Goal: Find specific page/section: Locate item on page

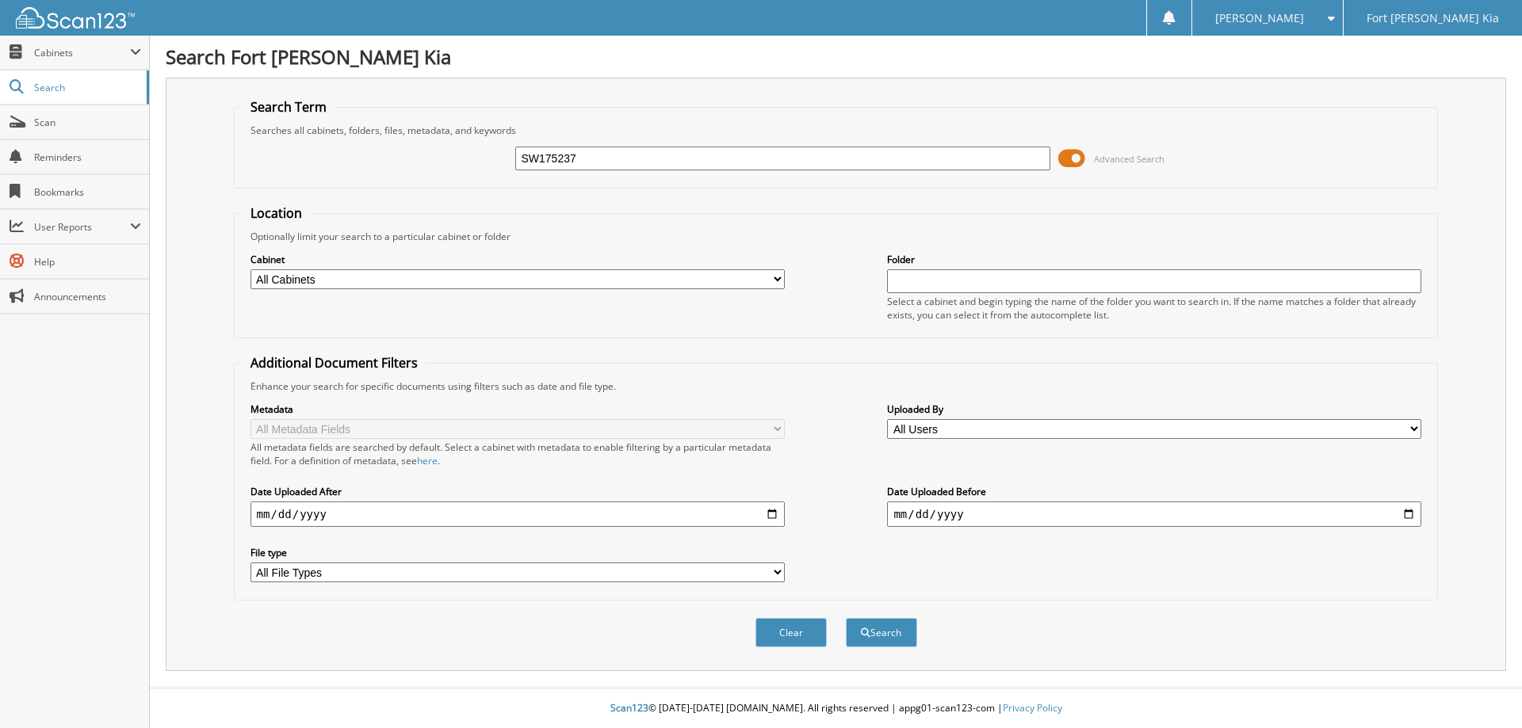
type input "SW175237"
click at [846, 618] on button "Search" at bounding box center [881, 632] width 71 height 29
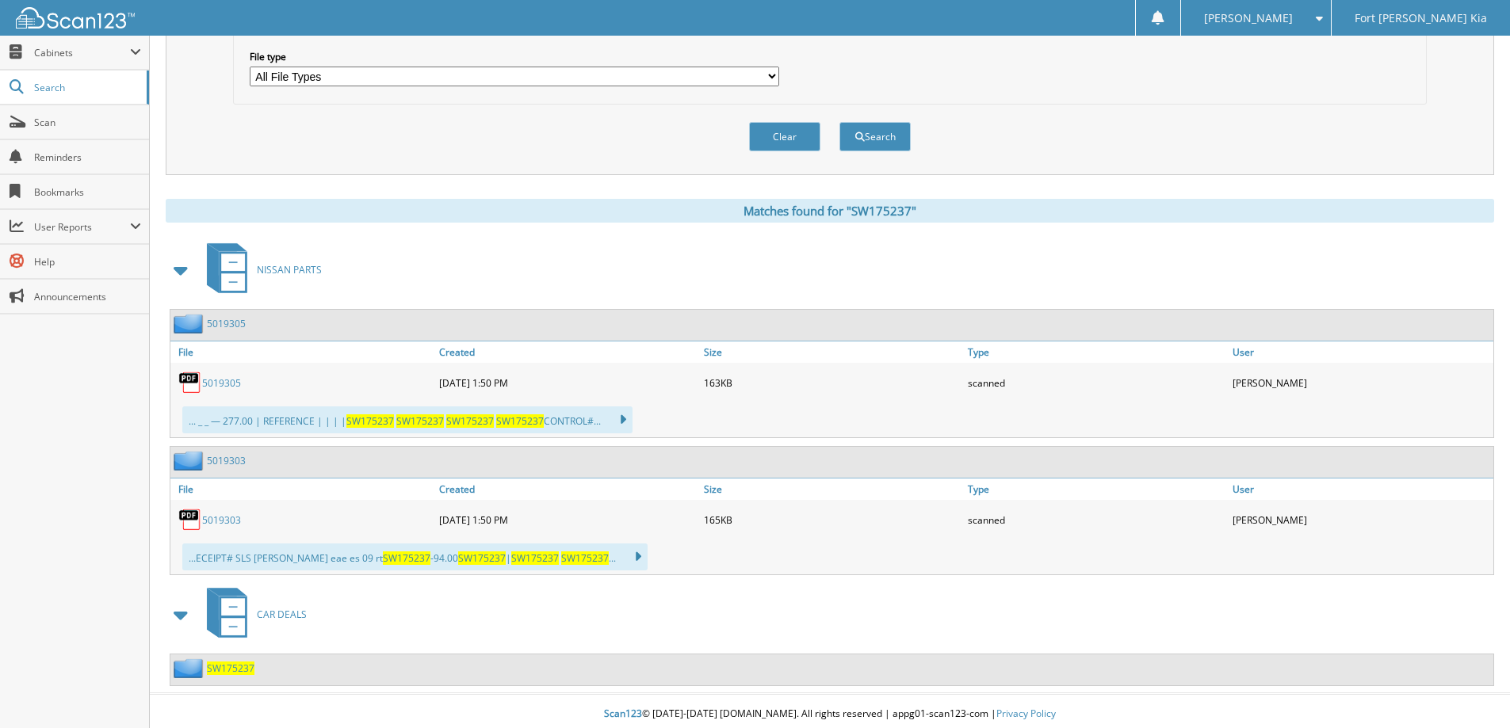
scroll to position [502, 0]
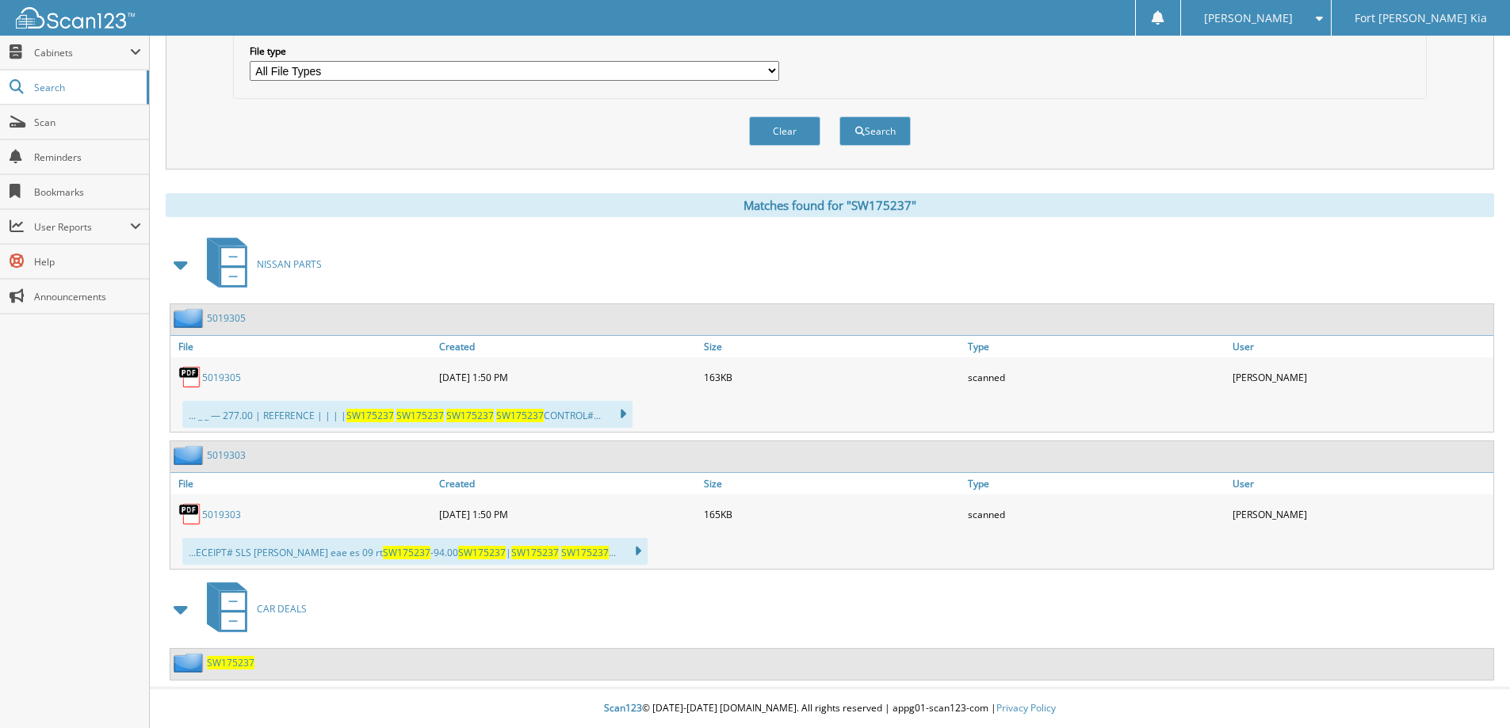
click at [222, 664] on span "SW175237" at bounding box center [231, 662] width 48 height 13
